Goal: Transaction & Acquisition: Purchase product/service

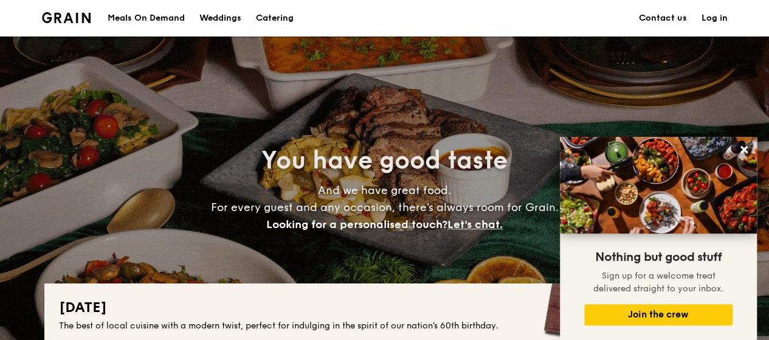
click at [140, 15] on div "Meals On Demand" at bounding box center [146, 18] width 77 height 36
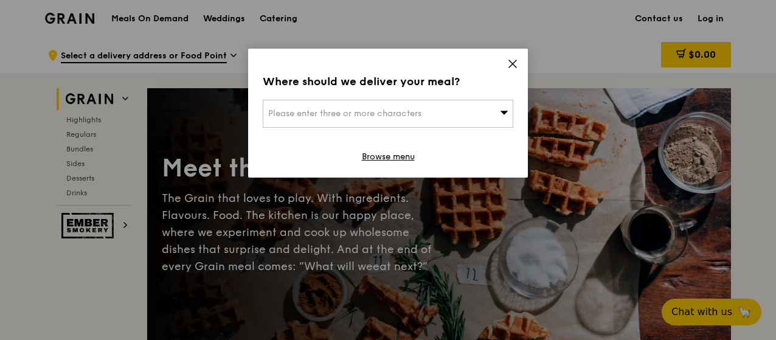
click at [513, 59] on icon at bounding box center [512, 63] width 11 height 11
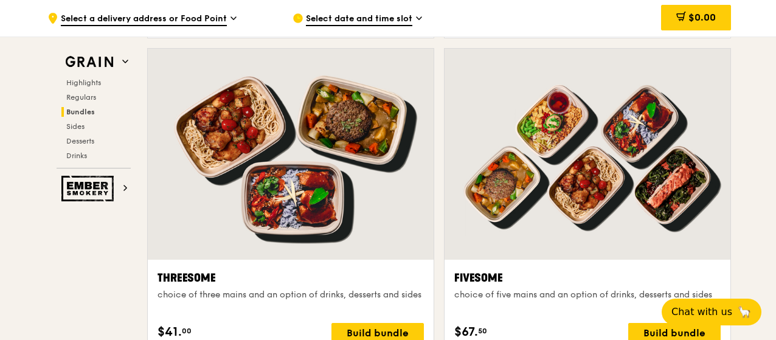
scroll to position [2128, 0]
